Goal: Task Accomplishment & Management: Use online tool/utility

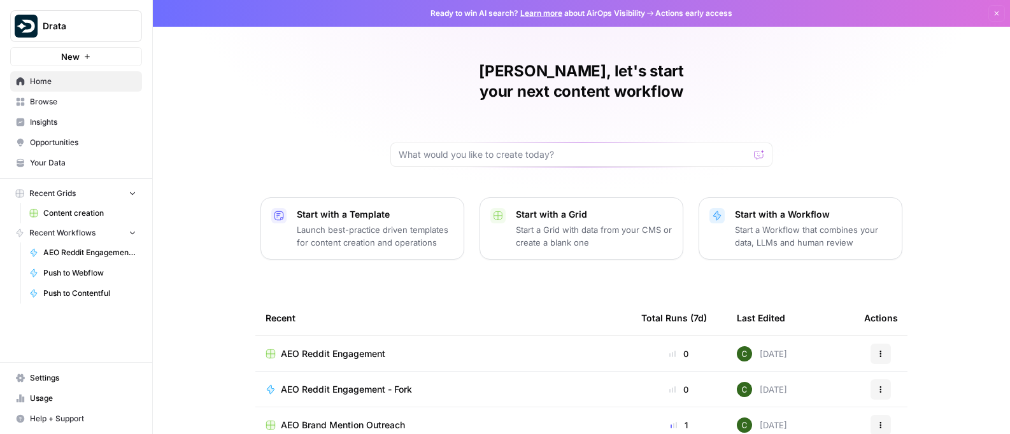
click at [66, 97] on span "Browse" at bounding box center [83, 101] width 106 height 11
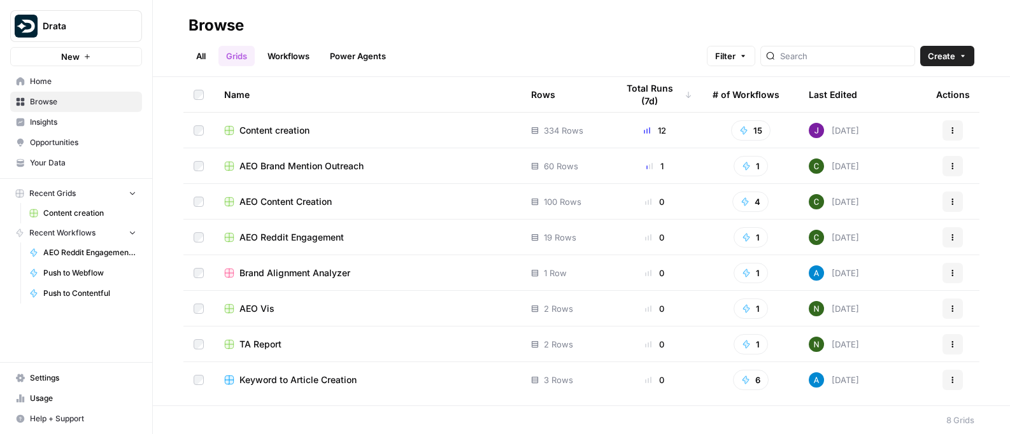
click at [296, 55] on link "Workflows" at bounding box center [288, 56] width 57 height 20
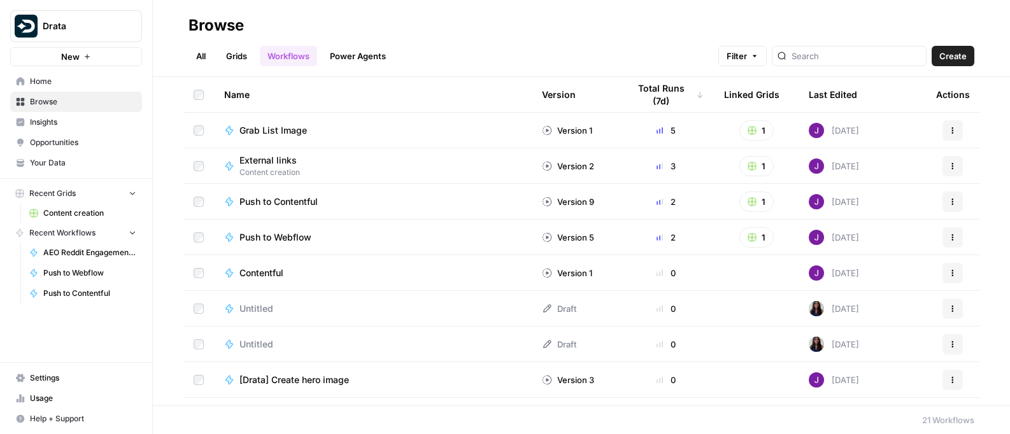
click at [240, 57] on link "Grids" at bounding box center [236, 56] width 36 height 20
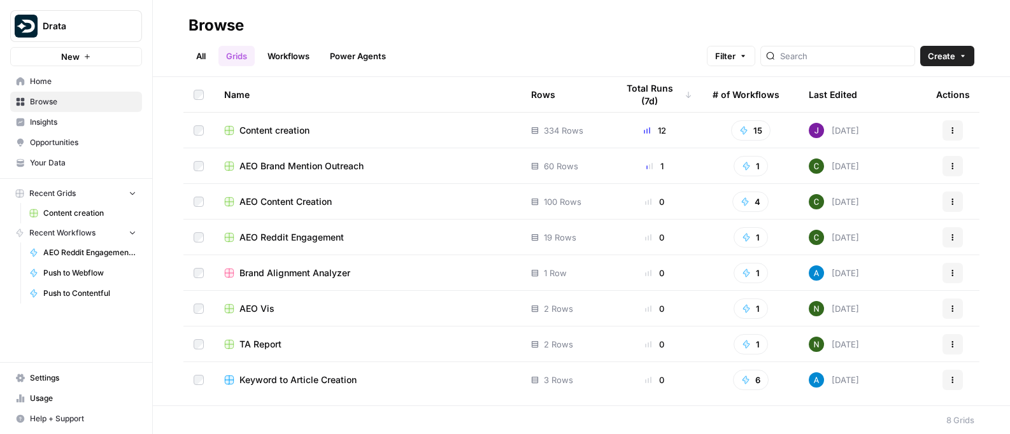
click at [308, 202] on span "AEO Content Creation" at bounding box center [286, 202] width 92 height 13
click at [290, 203] on span "AEO Content Creation" at bounding box center [286, 202] width 92 height 13
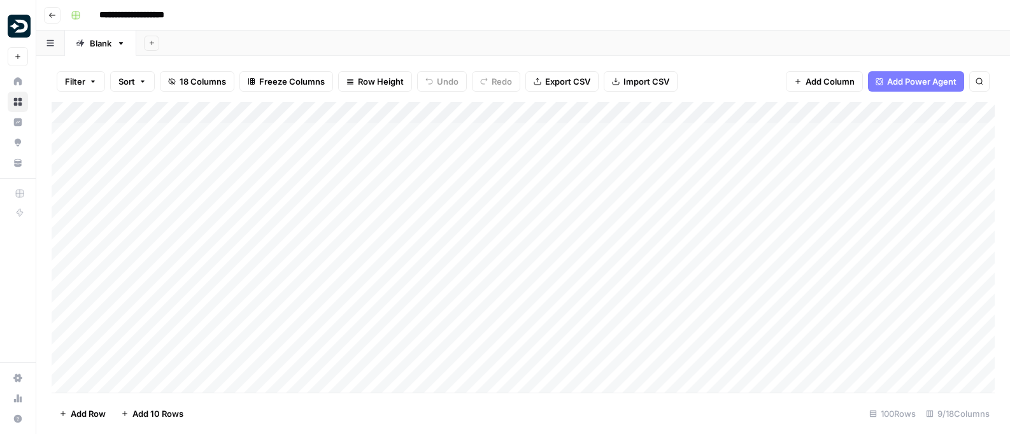
click at [266, 113] on div "Add Column" at bounding box center [523, 247] width 943 height 291
